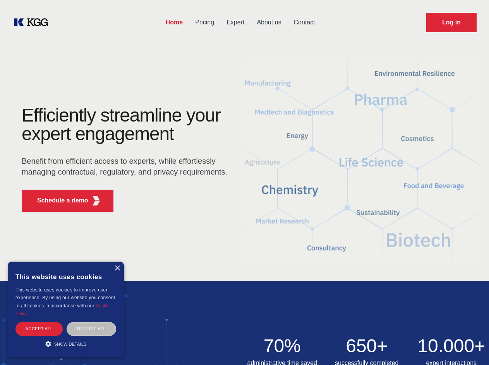
click at [244, 182] on div "Efficiently streamline your expert engagement Benefit from efficient access to …" at bounding box center [126, 162] width 235 height 112
click at [58, 201] on p "Schedule a demo" at bounding box center [62, 200] width 51 height 9
click at [117, 268] on div "× This website uses cookies This website uses cookies to improve user experienc…" at bounding box center [66, 310] width 116 height 96
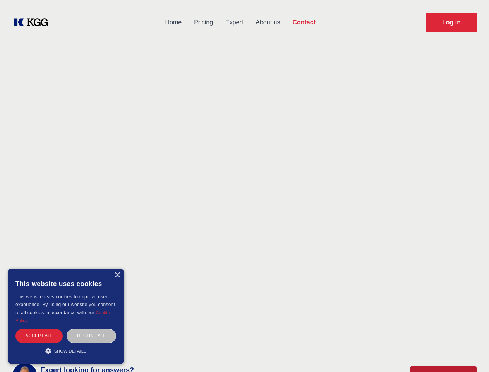
click at [39, 329] on div "Accept all" at bounding box center [38, 336] width 47 height 14
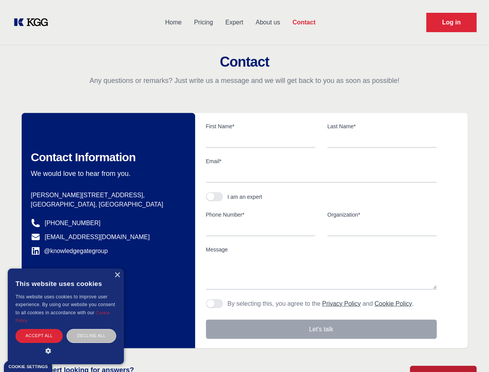
click at [91, 329] on div "Contact Information We would love to hear from you. Postal address [PERSON_NAME…" at bounding box center [109, 230] width 174 height 235
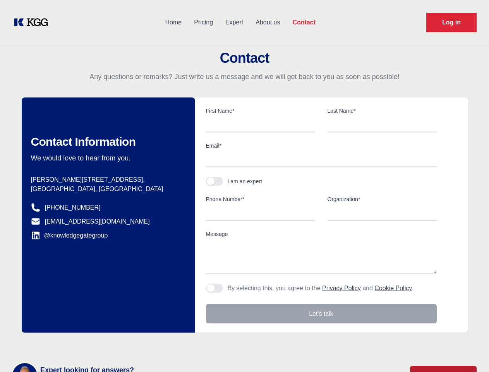
click at [66, 344] on main "Contact Any questions or remarks? Just write us a message and we will get back …" at bounding box center [244, 201] width 489 height 403
